Goal: Task Accomplishment & Management: Manage account settings

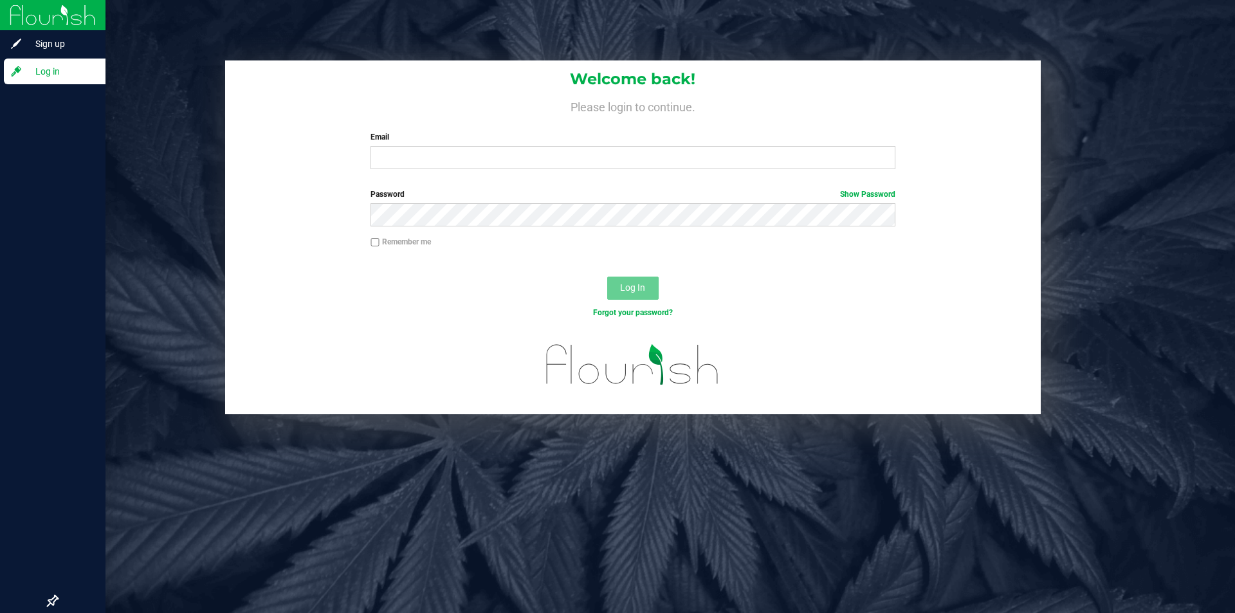
click at [69, 67] on span "Log in" at bounding box center [61, 71] width 77 height 15
click at [63, 40] on span "Sign up" at bounding box center [61, 43] width 77 height 15
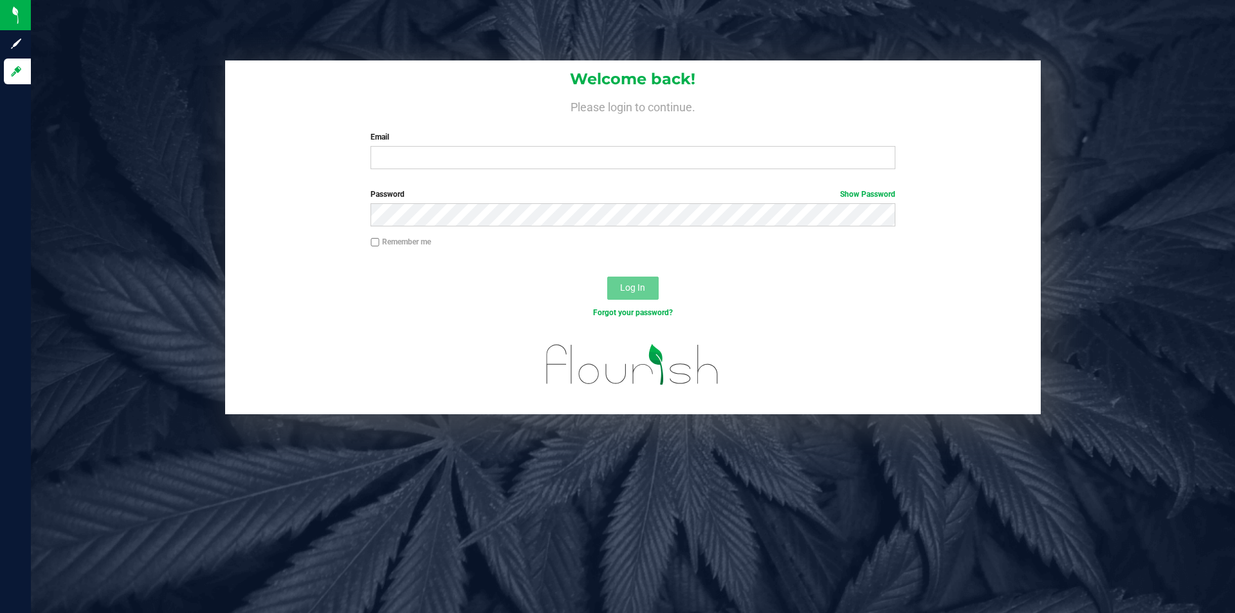
click at [593, 173] on div "Welcome back! Please login to continue. Email Required Please format your email…" at bounding box center [633, 119] width 816 height 119
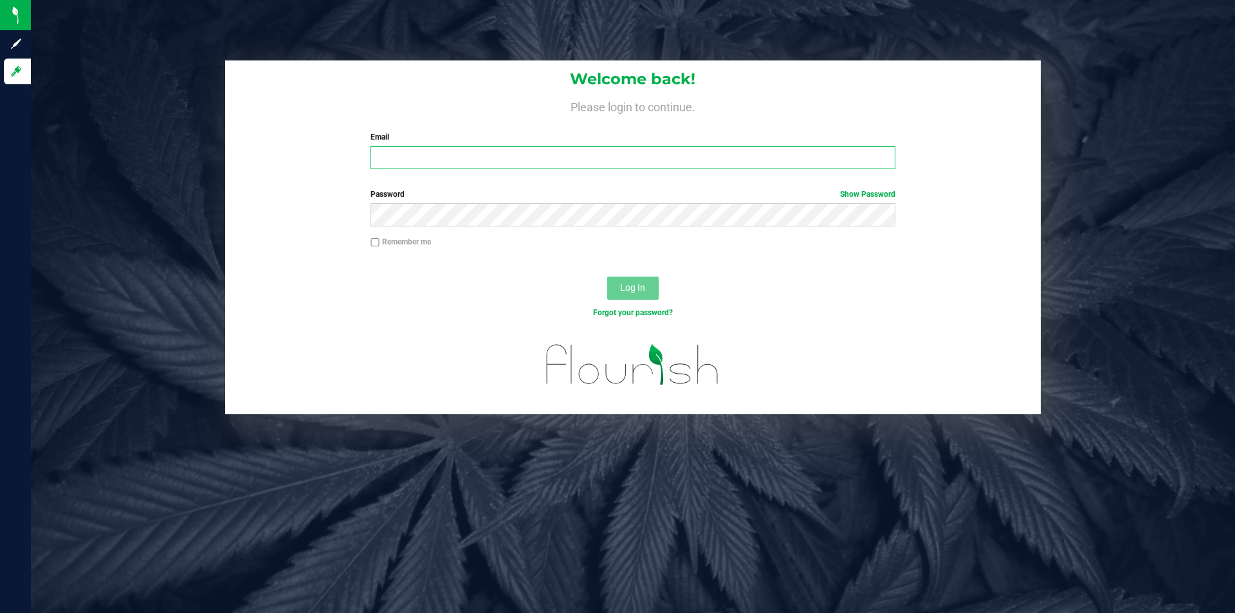
click at [591, 166] on input "Email" at bounding box center [633, 157] width 524 height 23
click at [479, 158] on input "Email" at bounding box center [633, 157] width 524 height 23
type input "[EMAIL_ADDRESS][DOMAIN_NAME]"
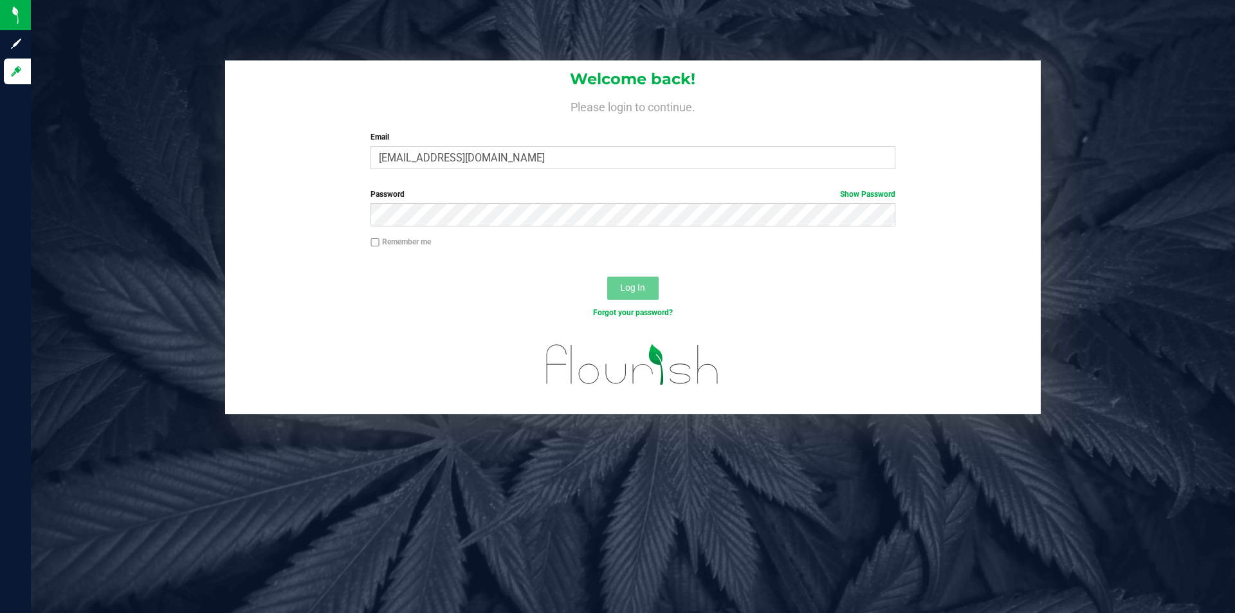
click at [486, 202] on div "Password Show Password" at bounding box center [633, 207] width 544 height 38
click at [607, 277] on button "Log In" at bounding box center [632, 288] width 51 height 23
